Goal: Information Seeking & Learning: Find specific fact

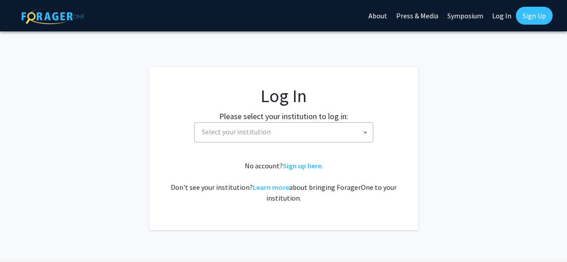
select select
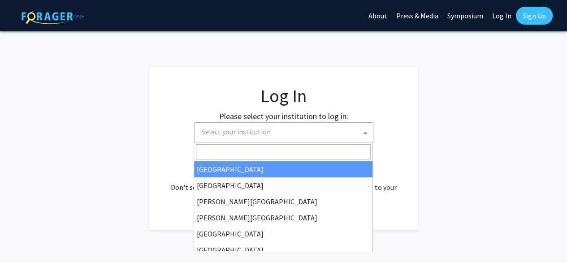
click at [268, 136] on span "Select your institution" at bounding box center [285, 132] width 175 height 18
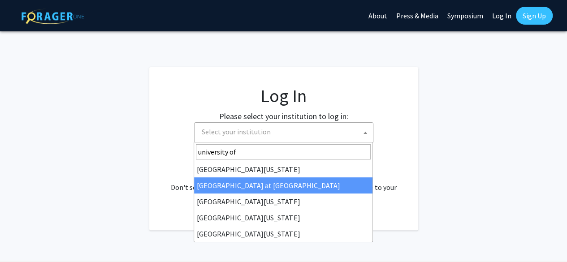
type input "university of"
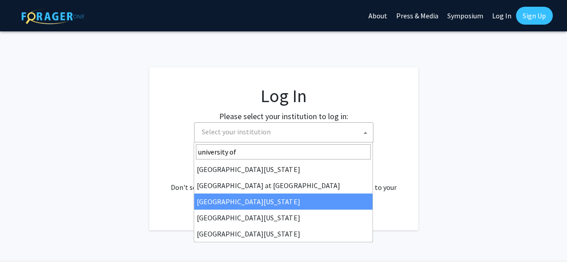
select select "13"
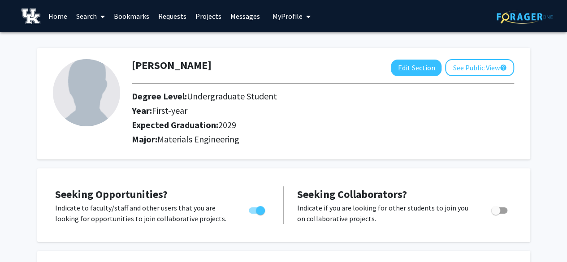
click at [79, 17] on link "Search" at bounding box center [91, 15] width 38 height 31
click at [88, 34] on span "Faculty/Staff" at bounding box center [105, 41] width 66 height 18
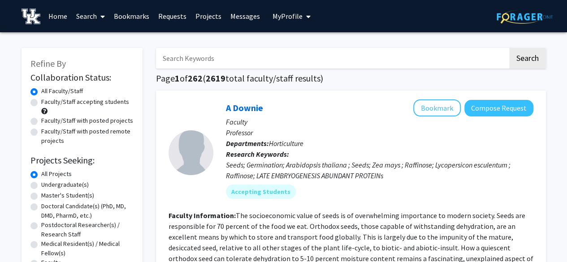
click at [211, 65] on input "Search Keywords" at bounding box center [332, 58] width 352 height 21
type input "[PERSON_NAME]"
click at [509, 48] on button "Search" at bounding box center [527, 58] width 37 height 21
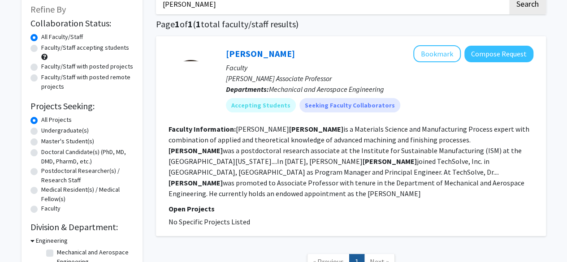
scroll to position [55, 0]
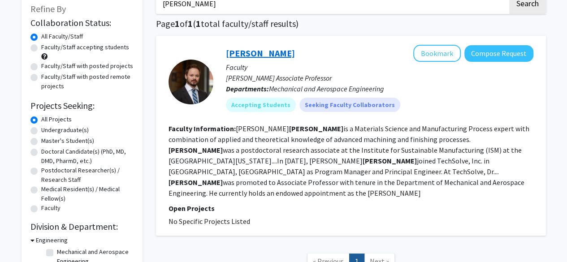
click at [246, 55] on link "[PERSON_NAME]" at bounding box center [260, 52] width 69 height 11
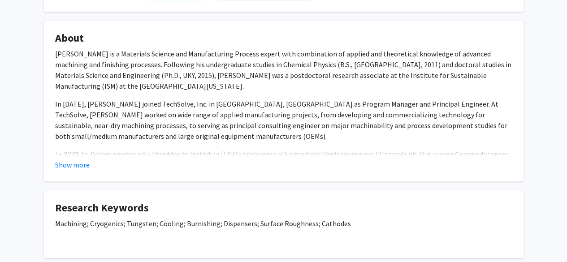
scroll to position [142, 0]
click at [77, 170] on button "Show more" at bounding box center [72, 164] width 34 height 11
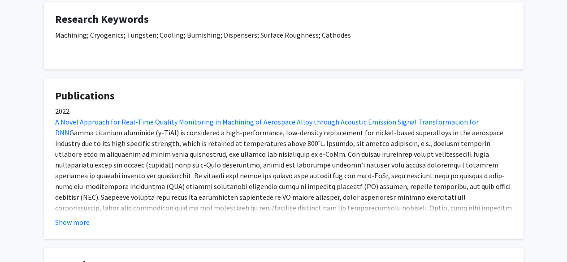
scroll to position [490, 0]
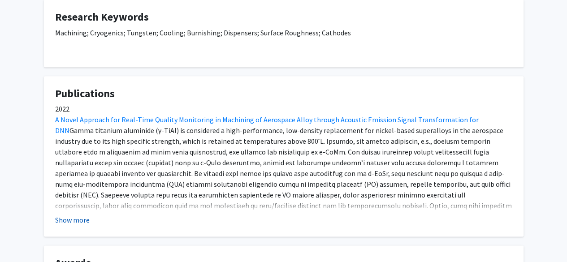
click at [74, 222] on button "Show more" at bounding box center [72, 220] width 34 height 11
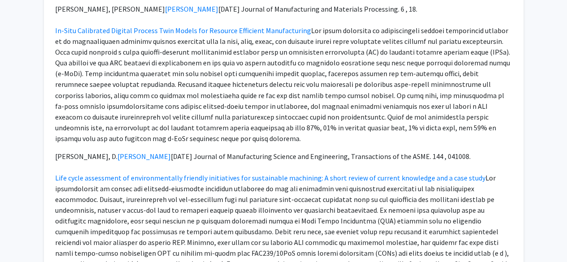
scroll to position [672, 0]
